Goal: Task Accomplishment & Management: Use online tool/utility

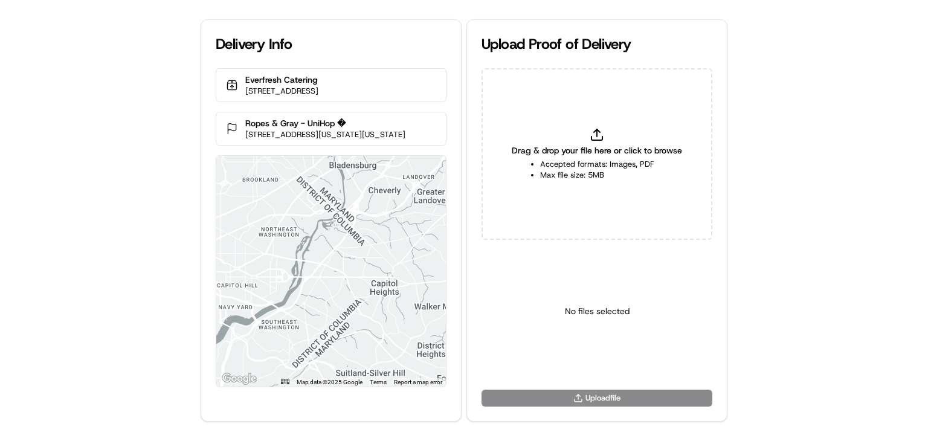
type input "C:\fakepath\Screenshot [DATE] 102838.png"
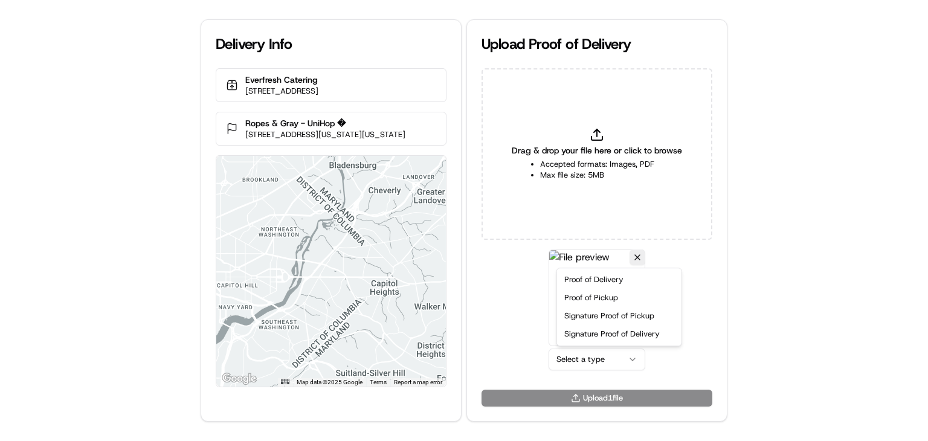
click at [616, 360] on html "Delivery Info Everfresh Catering [STREET_ADDRESS] Ropes & Gray - UniHop � [STRE…" at bounding box center [464, 220] width 928 height 441
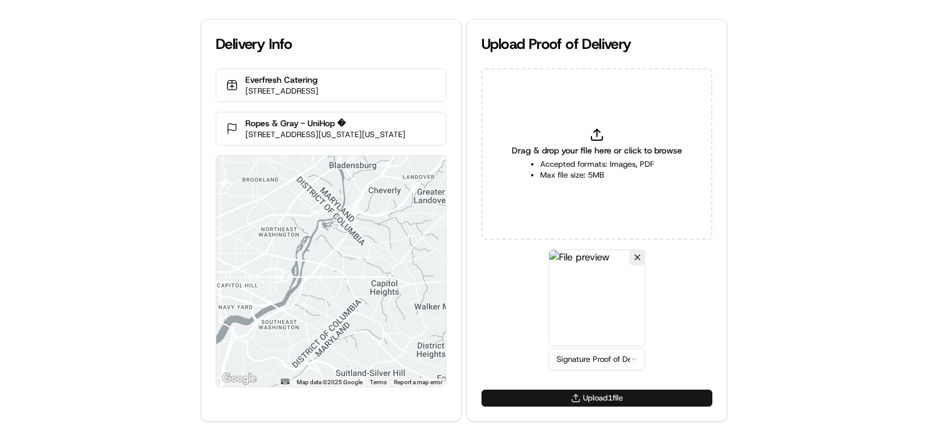
click at [623, 399] on button "Upload 1 file" at bounding box center [597, 398] width 231 height 17
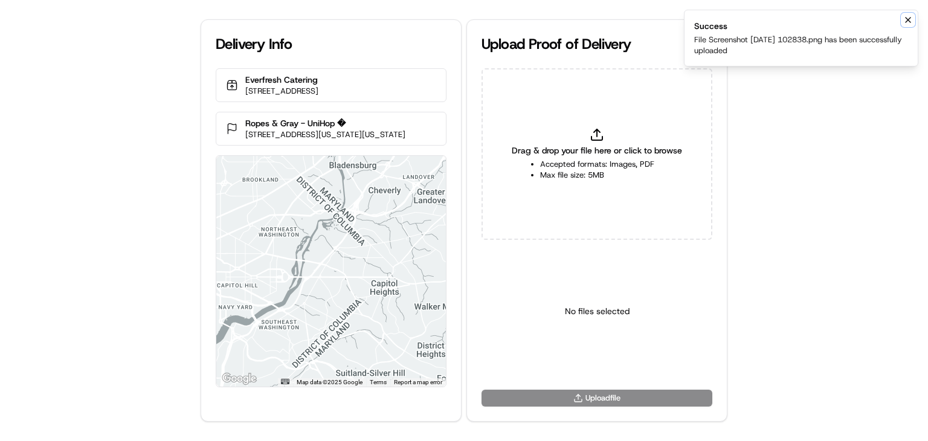
click at [906, 16] on icon "Notifications (F8)" at bounding box center [908, 20] width 10 height 10
